Goal: Navigation & Orientation: Find specific page/section

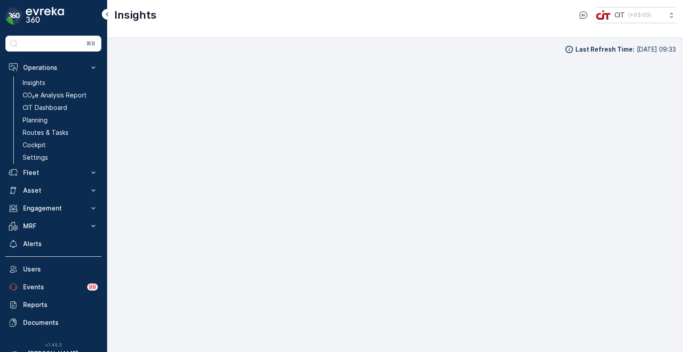
scroll to position [7, 0]
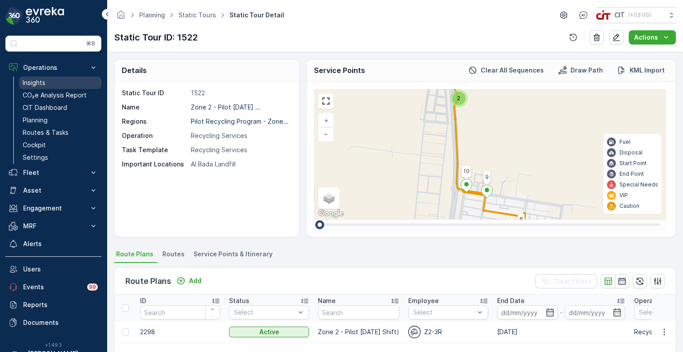
click at [34, 81] on p "Insights" at bounding box center [34, 82] width 23 height 9
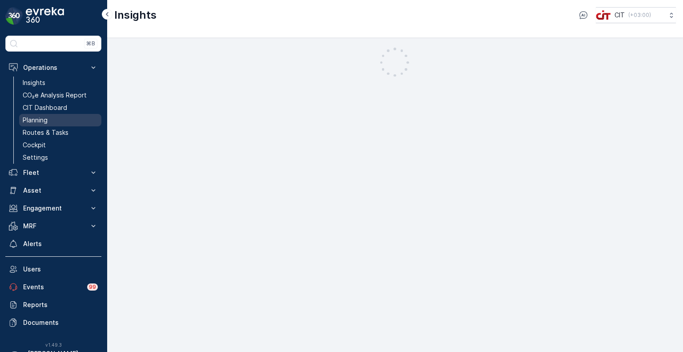
click at [36, 119] on p "Planning" at bounding box center [35, 120] width 25 height 9
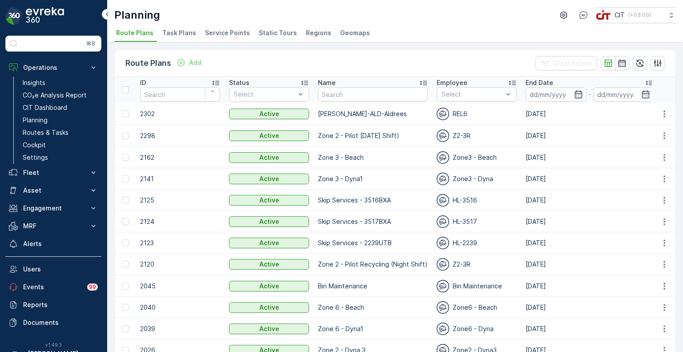
click at [234, 33] on span "Service Points" at bounding box center [227, 32] width 45 height 9
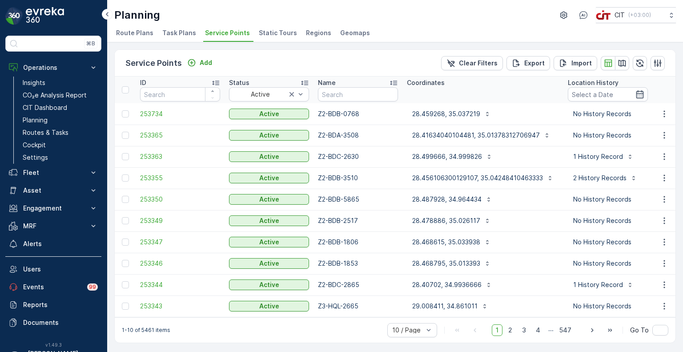
click at [271, 36] on span "Static Tours" at bounding box center [278, 32] width 38 height 9
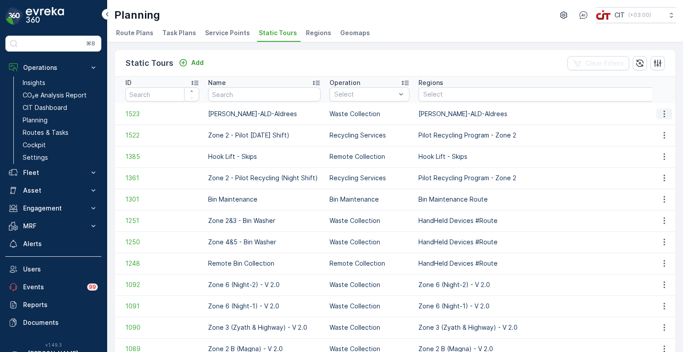
click at [661, 112] on icon "button" at bounding box center [664, 113] width 9 height 9
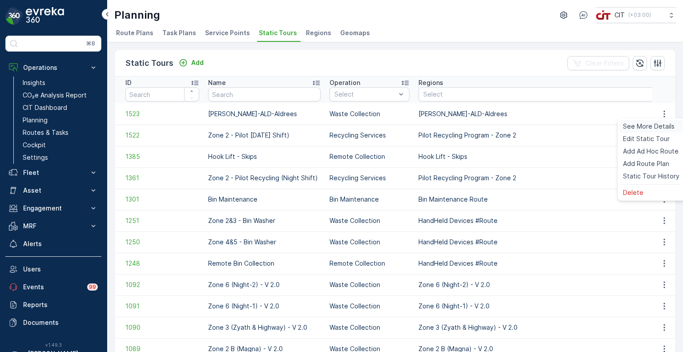
click at [652, 127] on span "See More Details" at bounding box center [649, 126] width 52 height 9
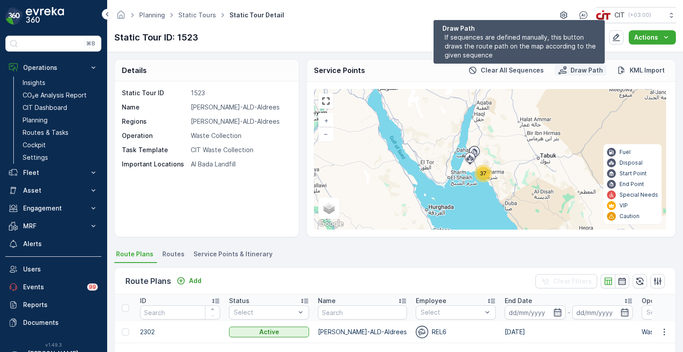
click at [578, 67] on p "Draw Path" at bounding box center [587, 70] width 32 height 9
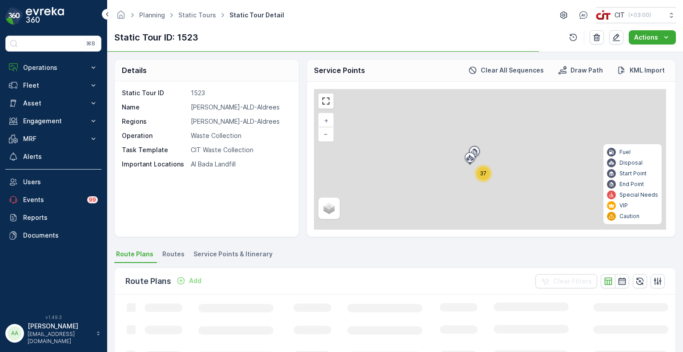
click at [237, 256] on span "Service Points & Itinerary" at bounding box center [232, 254] width 79 height 9
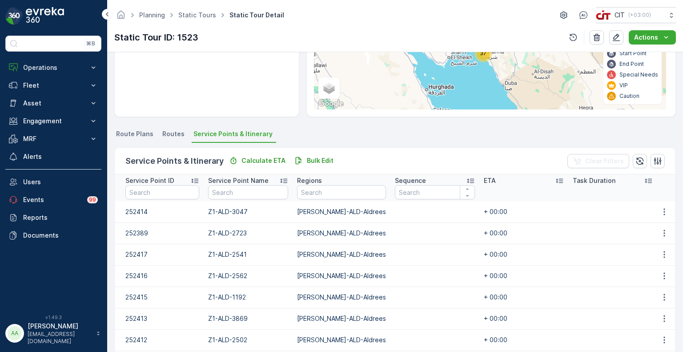
scroll to position [1, 0]
